Goal: Information Seeking & Learning: Find specific fact

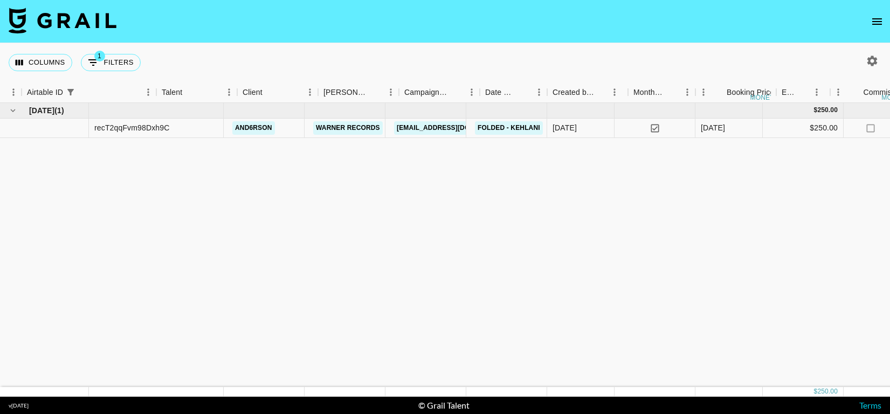
click at [104, 58] on span "1" at bounding box center [99, 56] width 11 height 11
select select "airtableId"
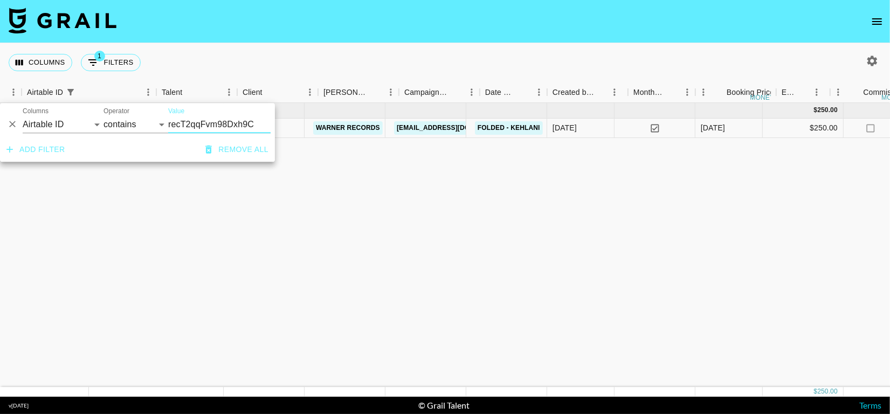
scroll to position [0, 67]
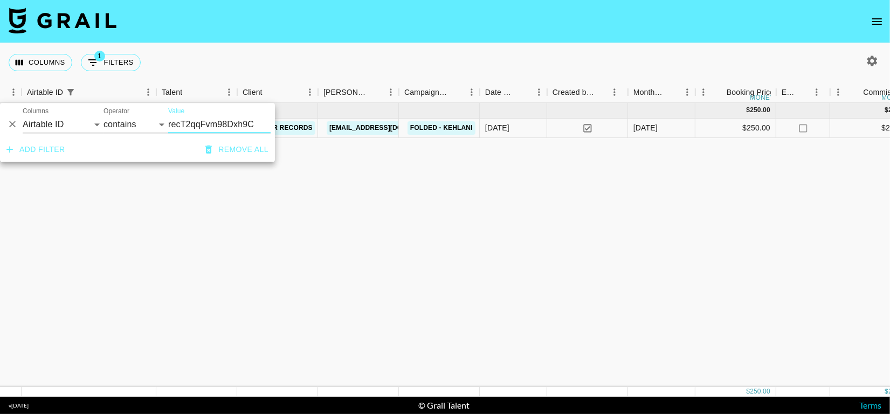
click at [248, 151] on button "Remove all" at bounding box center [237, 150] width 72 height 20
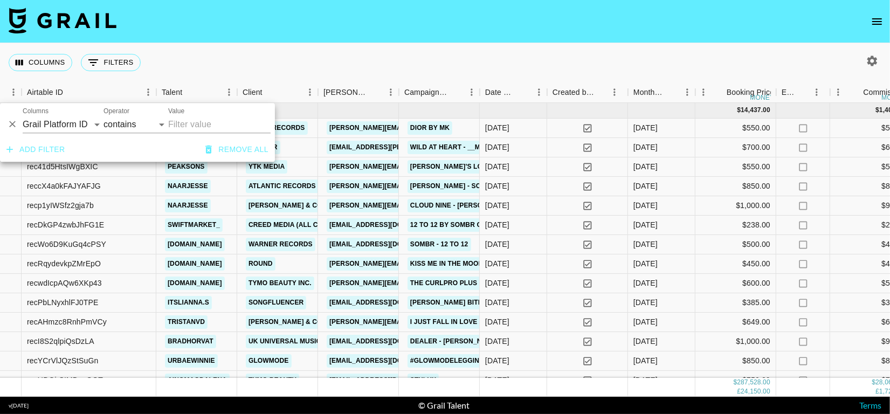
click at [411, 74] on div "Columns 0 Filters + Booking" at bounding box center [445, 62] width 890 height 39
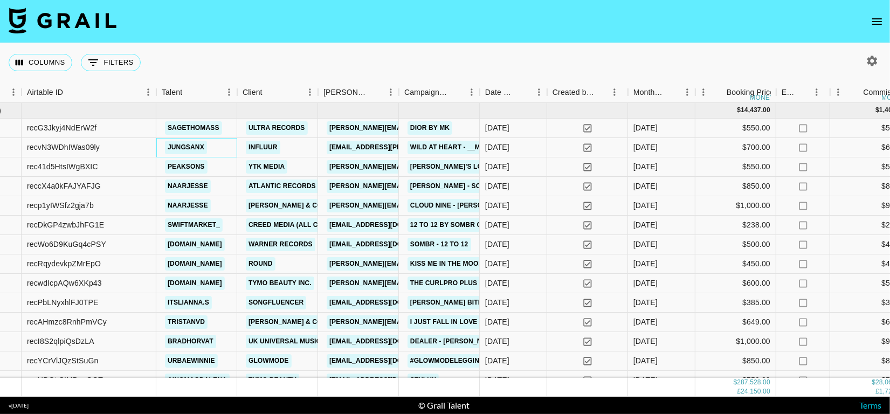
click at [230, 144] on div "jungsanx" at bounding box center [196, 147] width 81 height 19
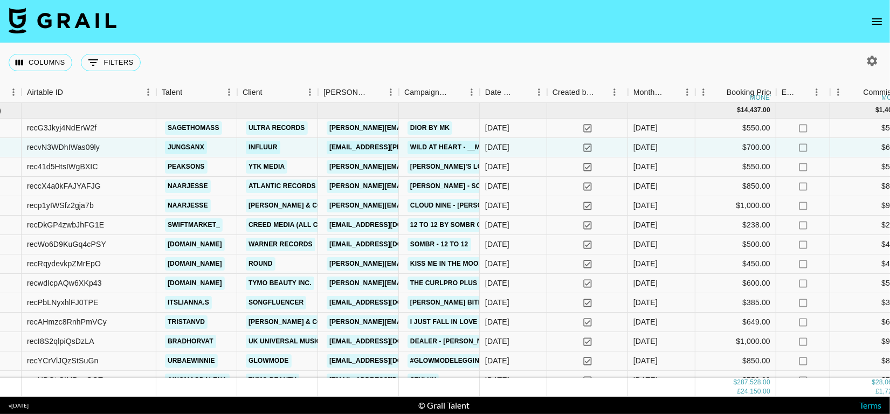
click at [80, 58] on div "Columns 0 Filters + Booking" at bounding box center [77, 62] width 136 height 39
click at [106, 58] on button "0 Filters" at bounding box center [111, 62] width 60 height 17
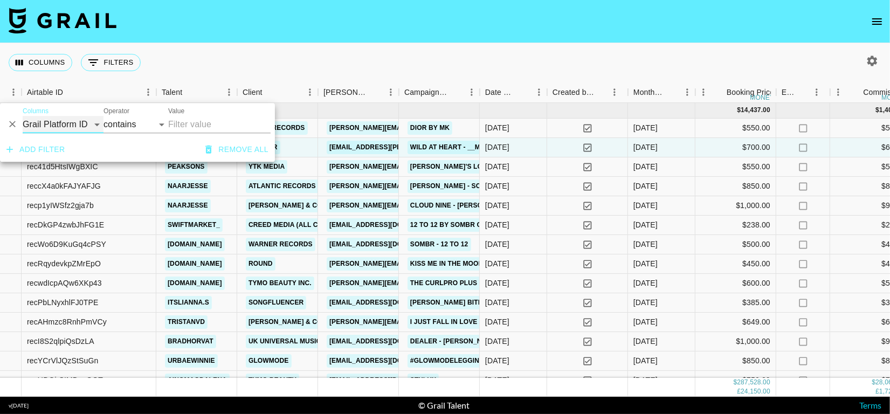
click at [58, 120] on select "Grail Platform ID Airtable ID Talent Manager Client [PERSON_NAME] Campaign (Typ…" at bounding box center [63, 124] width 81 height 17
select select "talentName"
click at [23, 116] on select "Grail Platform ID Airtable ID Talent Manager Client [PERSON_NAME] Campaign (Typ…" at bounding box center [63, 124] width 81 height 17
click at [173, 128] on input "w" at bounding box center [219, 124] width 102 height 17
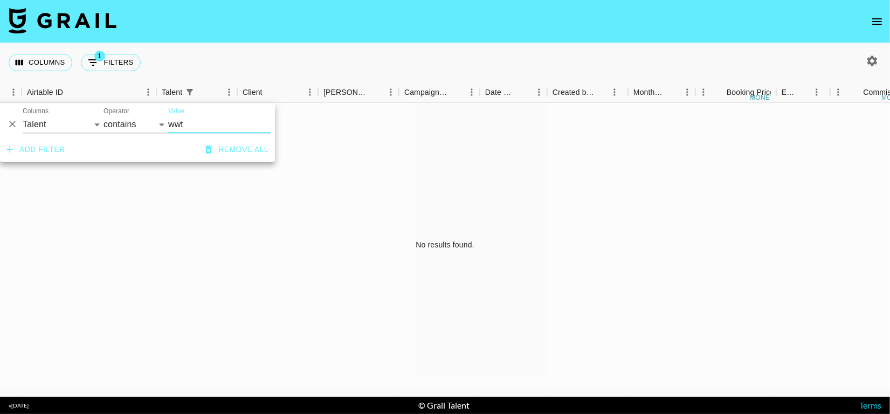
type input "wwt"
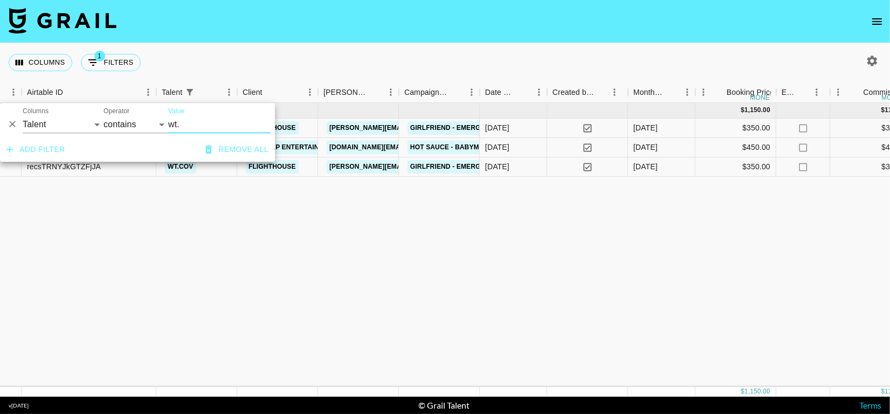
type input "wt."
click at [390, 233] on div "[DATE] ( 3 ) $ 1,150.00 $ 112.27 recysoXpvBFh3SnZJ wt.cov Flighthouse [PERSON_N…" at bounding box center [888, 245] width 1910 height 284
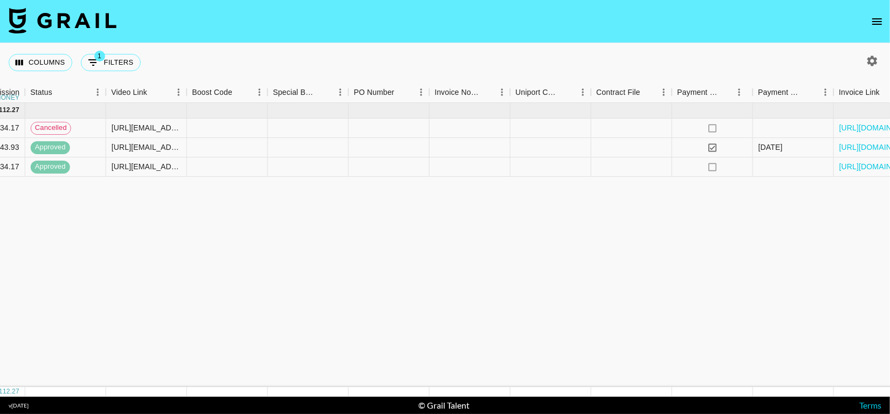
scroll to position [0, 1020]
